Goal: Obtain resource: Download file/media

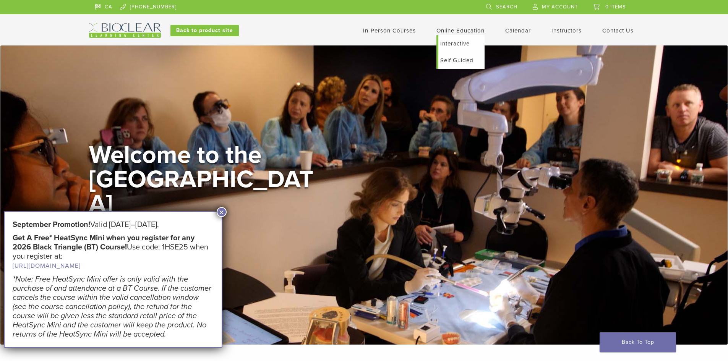
click at [458, 30] on link "Online Education" at bounding box center [460, 30] width 48 height 7
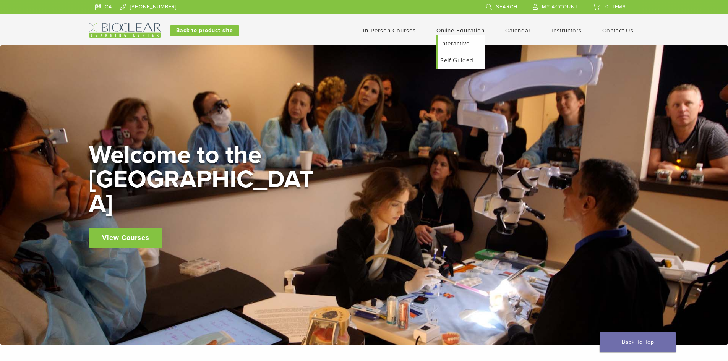
click at [455, 42] on link "Interactive" at bounding box center [461, 43] width 46 height 17
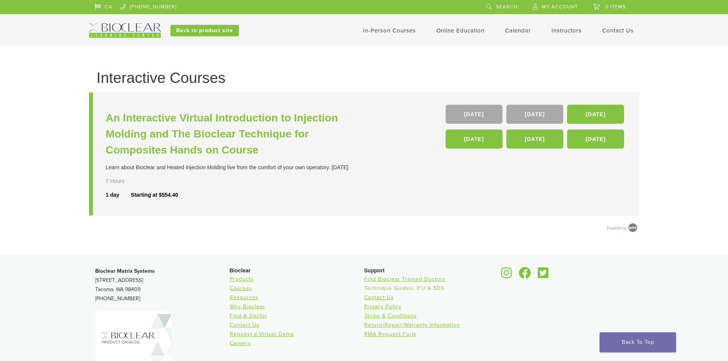
click at [402, 289] on link "Technique Guides, IFU & SDS" at bounding box center [404, 288] width 80 height 6
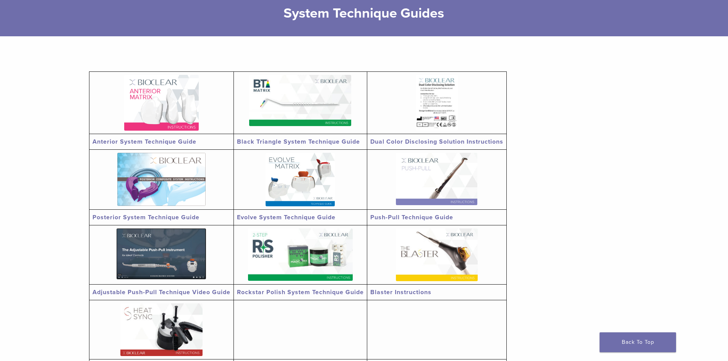
scroll to position [153, 0]
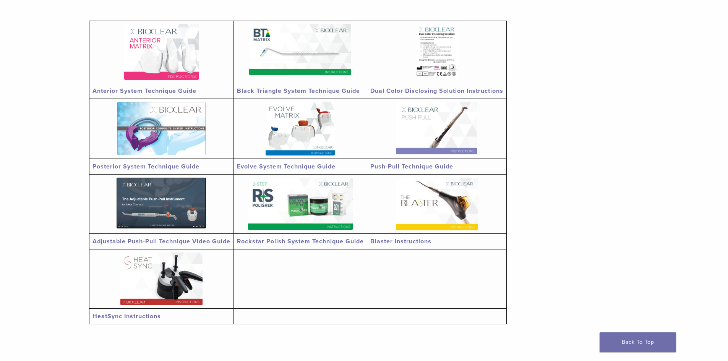
click at [310, 163] on link "Evolve System Technique Guide" at bounding box center [286, 167] width 99 height 8
